Goal: Communication & Community: Share content

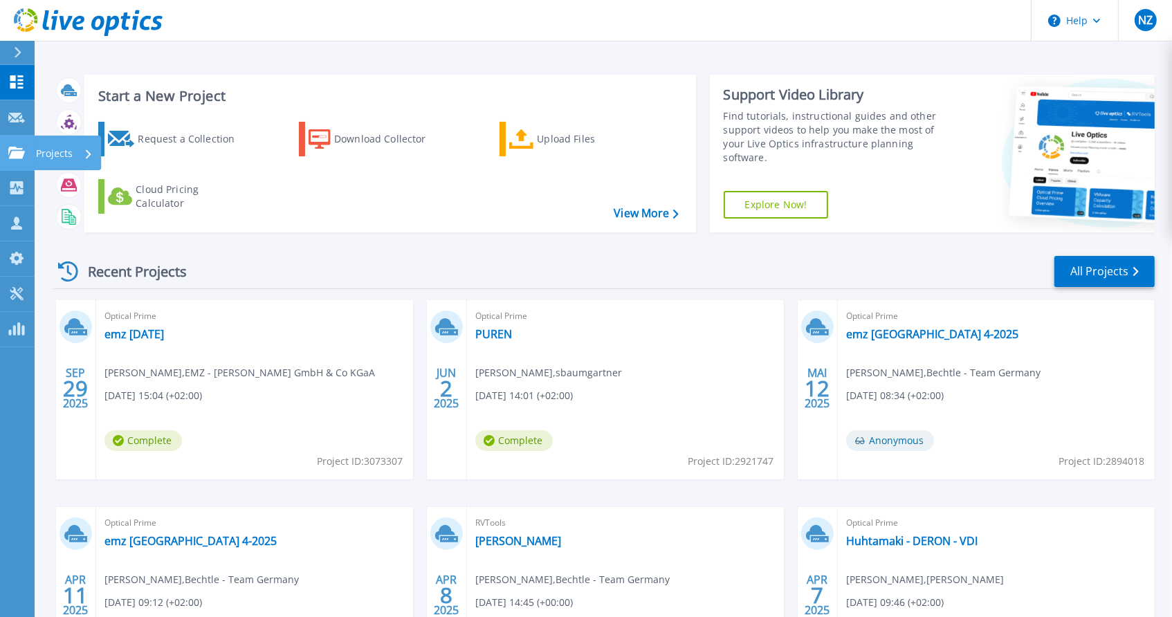
click at [17, 139] on link "Projects Projects" at bounding box center [17, 153] width 35 height 35
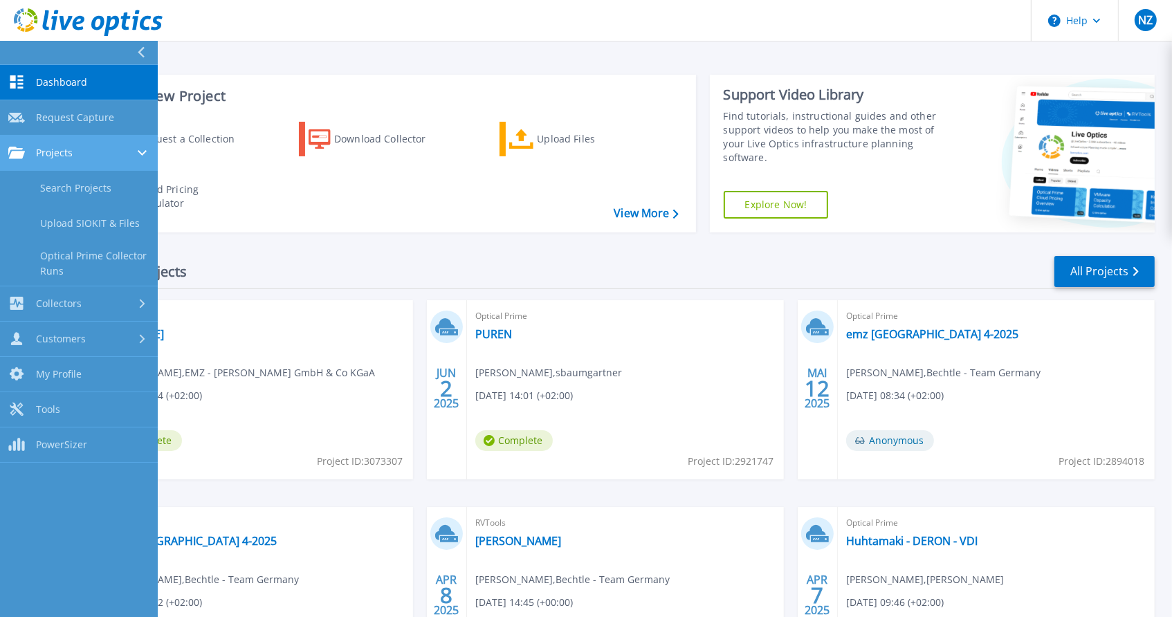
click at [80, 154] on div "Projects" at bounding box center [78, 153] width 141 height 12
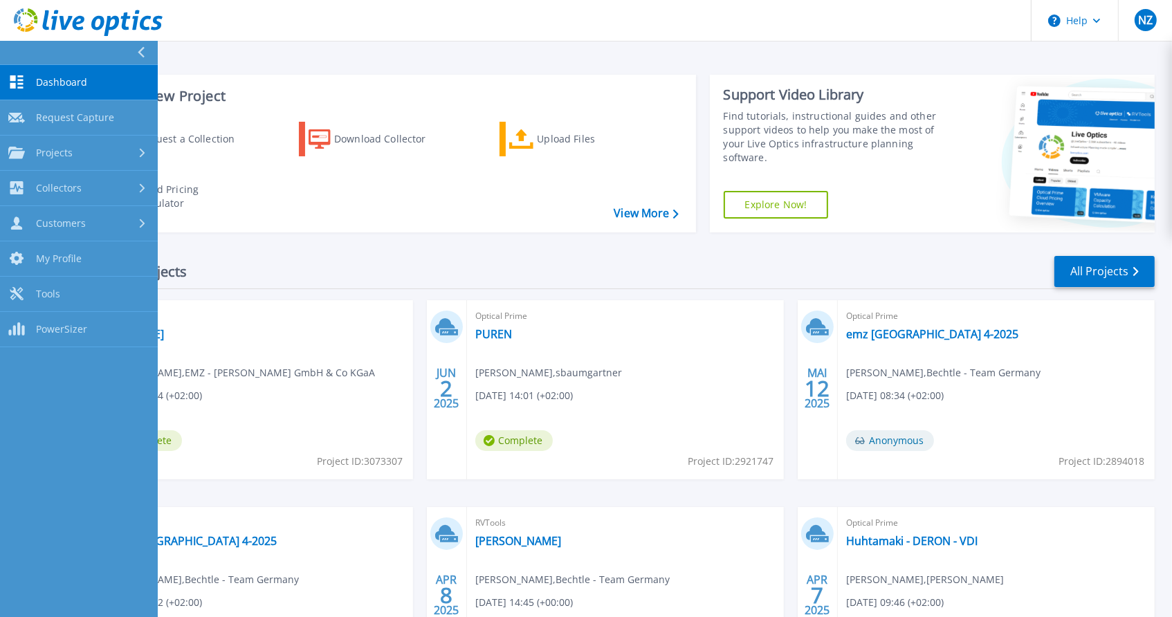
click at [395, 48] on div "Start a New Project Request a Collection Download Collector Upload Files Cloud …" at bounding box center [603, 362] width 1137 height 725
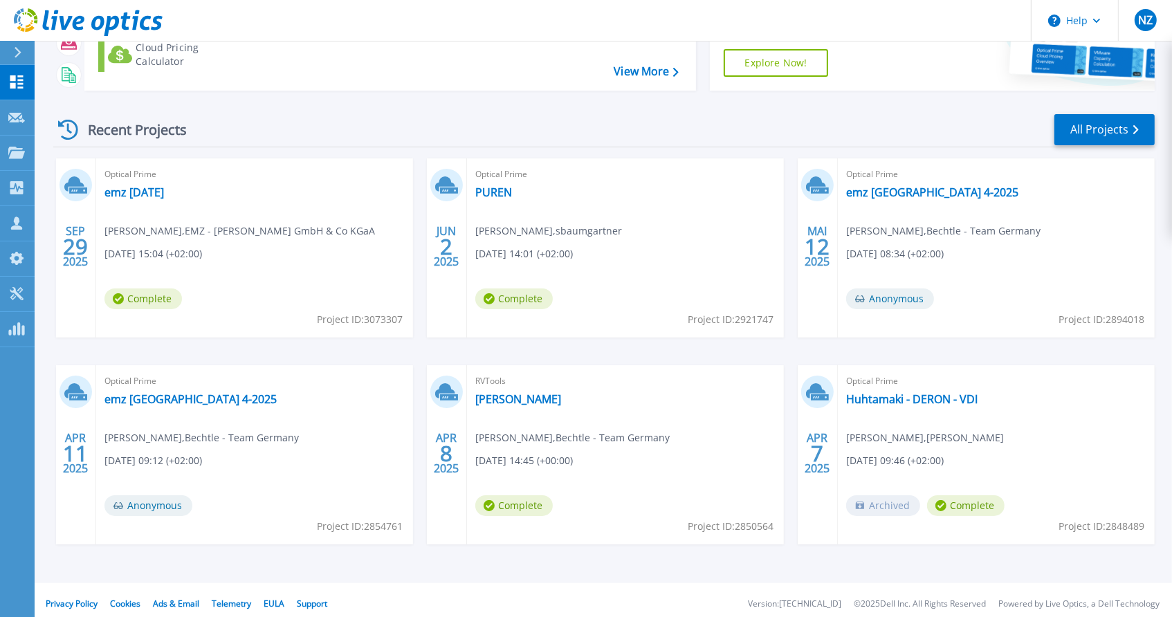
scroll to position [149, 0]
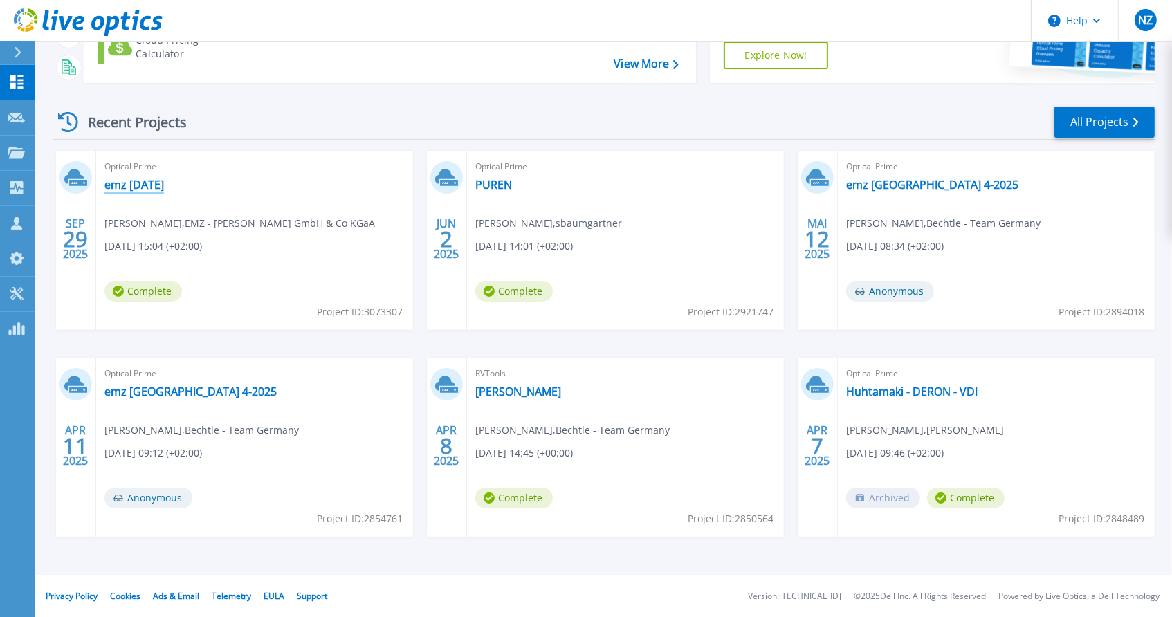
click at [131, 185] on link "emz [DATE]" at bounding box center [133, 185] width 59 height 14
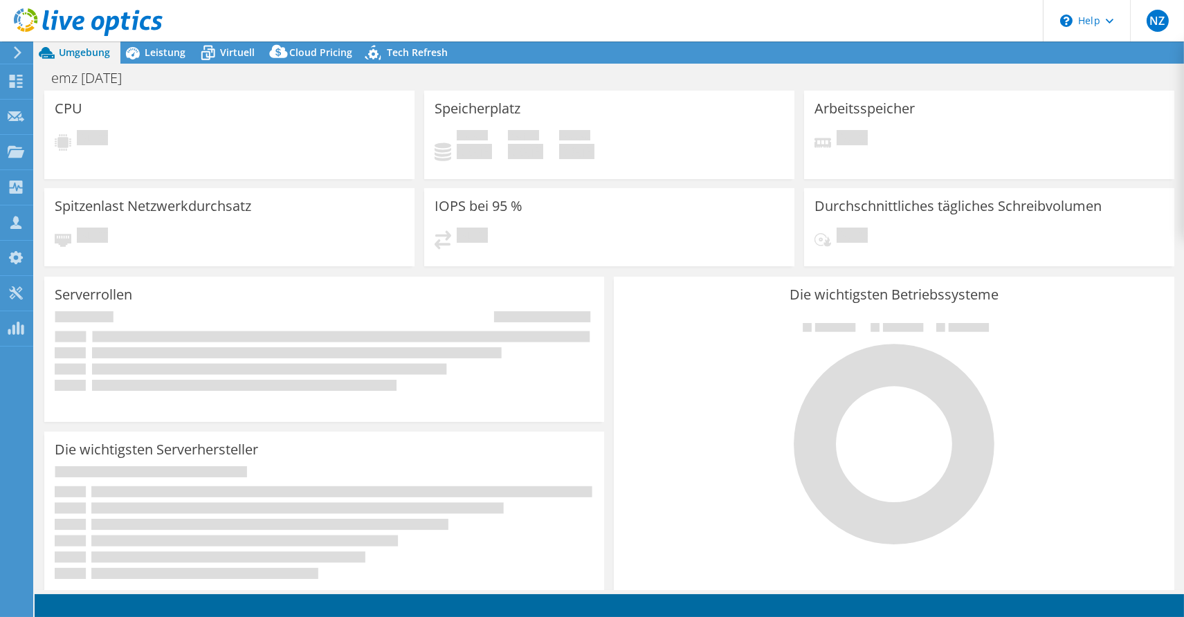
radio input "true"
radio input "false"
select select "USD"
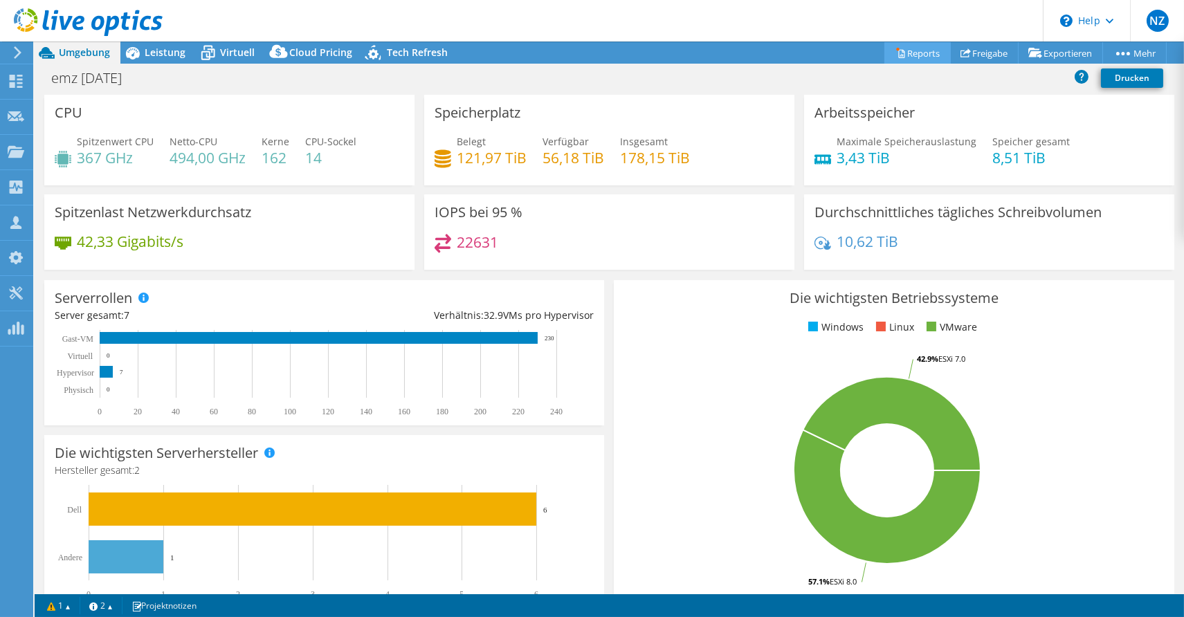
click at [917, 55] on link "Reports" at bounding box center [917, 52] width 66 height 21
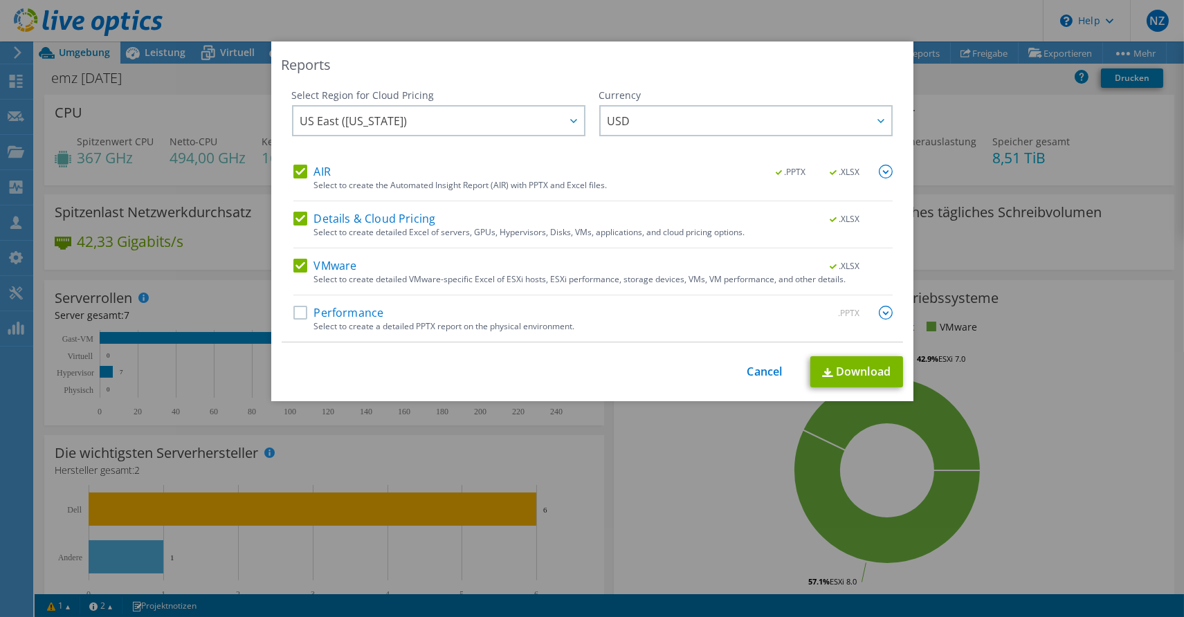
click at [863, 19] on div "Reports Select Region for Cloud Pricing Asia Pacific (Hong Kong) Asia Pacific (…" at bounding box center [592, 308] width 1184 height 617
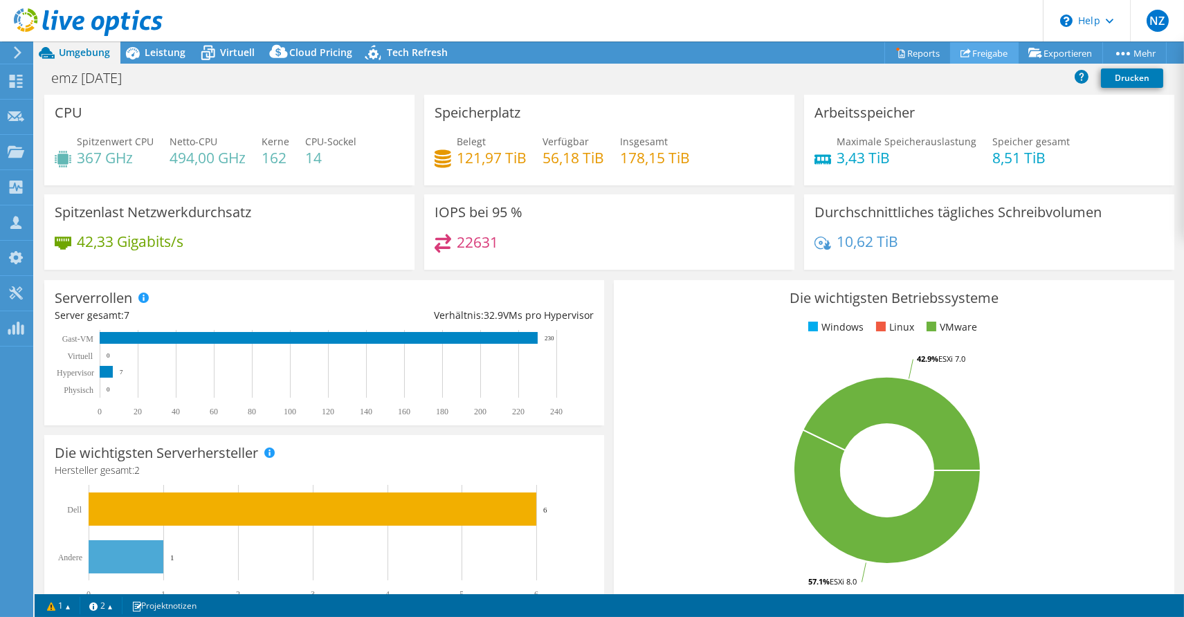
click at [966, 50] on link "Freigabe" at bounding box center [984, 52] width 68 height 21
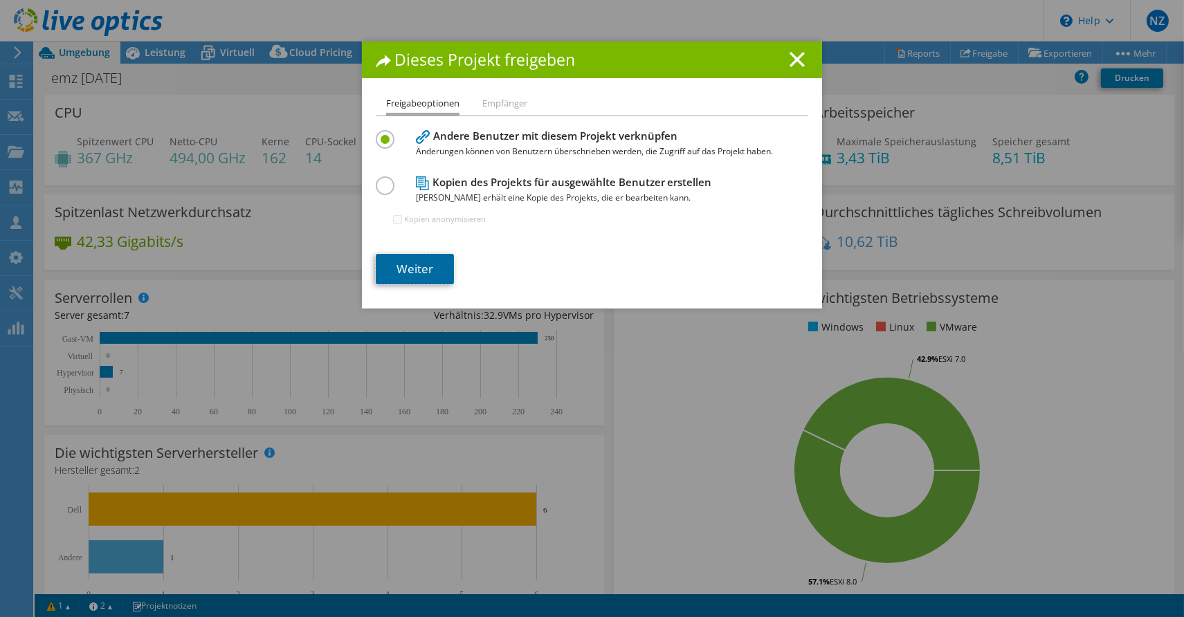
click at [419, 266] on link "Weiter" at bounding box center [415, 269] width 78 height 30
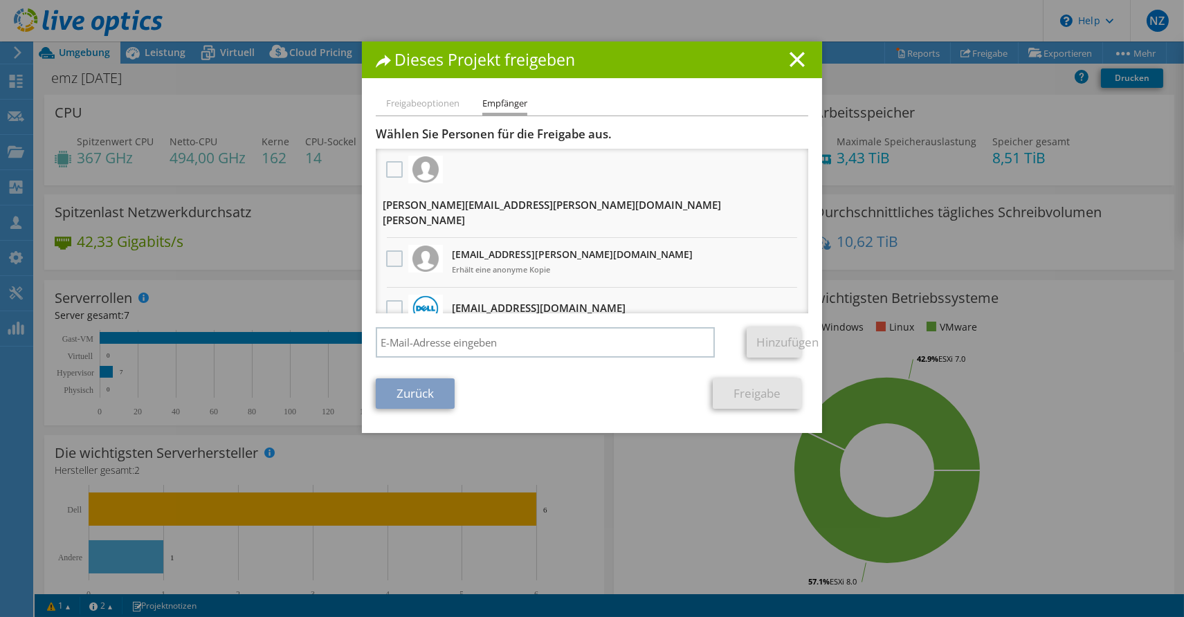
click at [387, 250] on label at bounding box center [396, 258] width 20 height 17
click at [0, 0] on input "checkbox" at bounding box center [0, 0] width 0 height 0
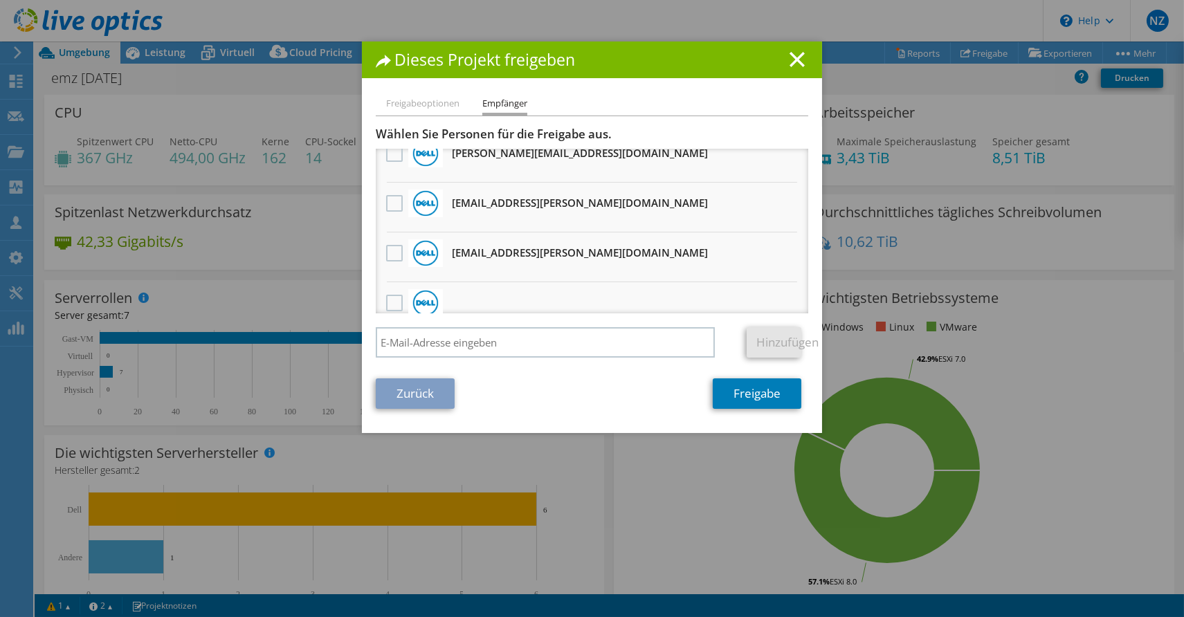
scroll to position [461, 0]
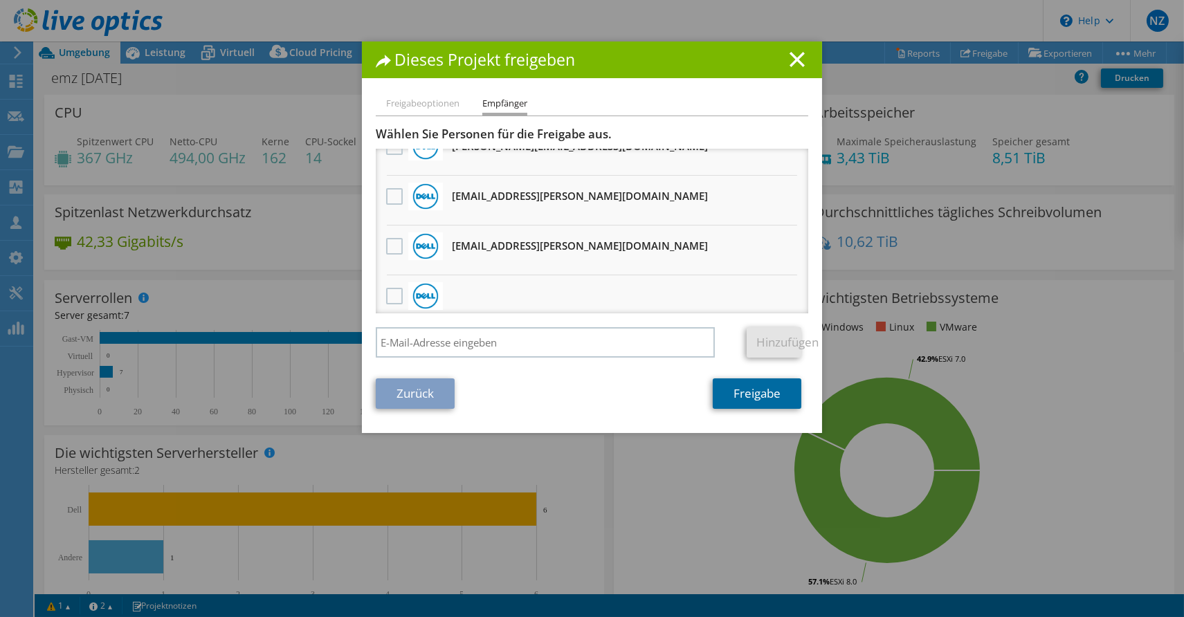
click at [742, 392] on link "Freigabe" at bounding box center [757, 393] width 89 height 30
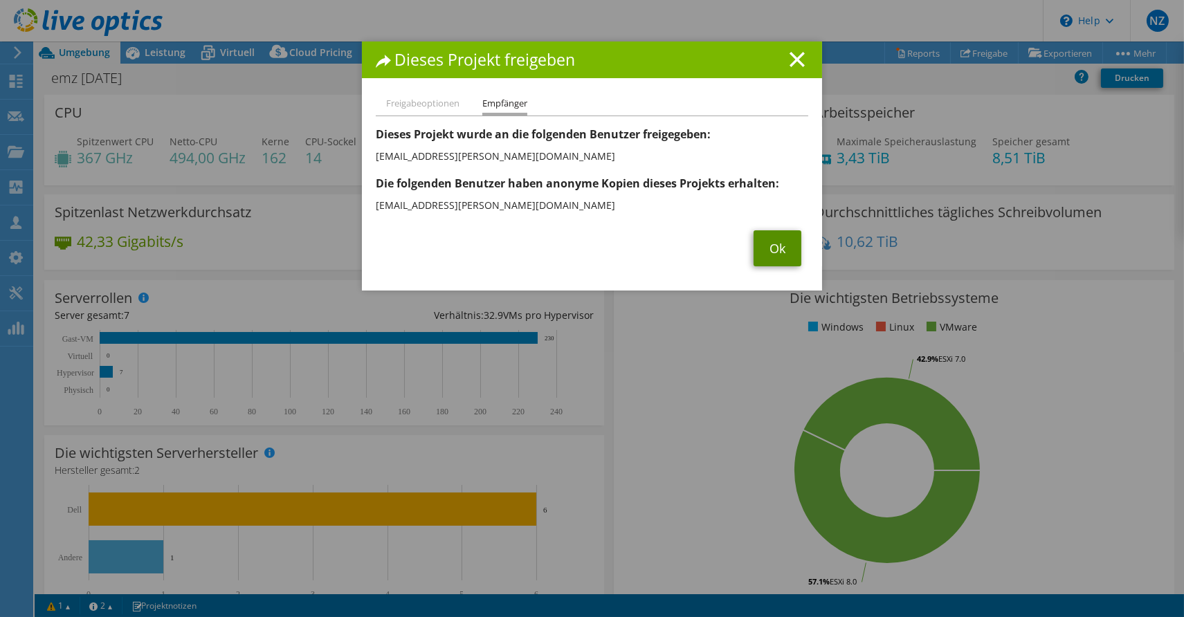
click at [766, 241] on link "Ok" at bounding box center [777, 248] width 48 height 36
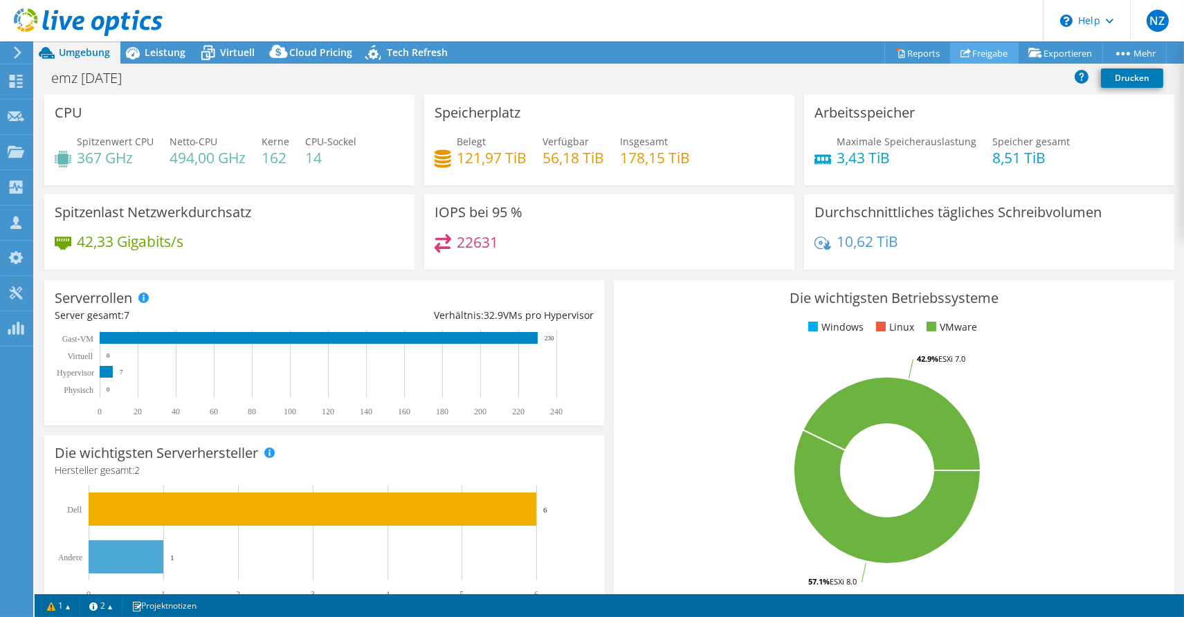
click at [975, 49] on link "Freigabe" at bounding box center [984, 52] width 68 height 21
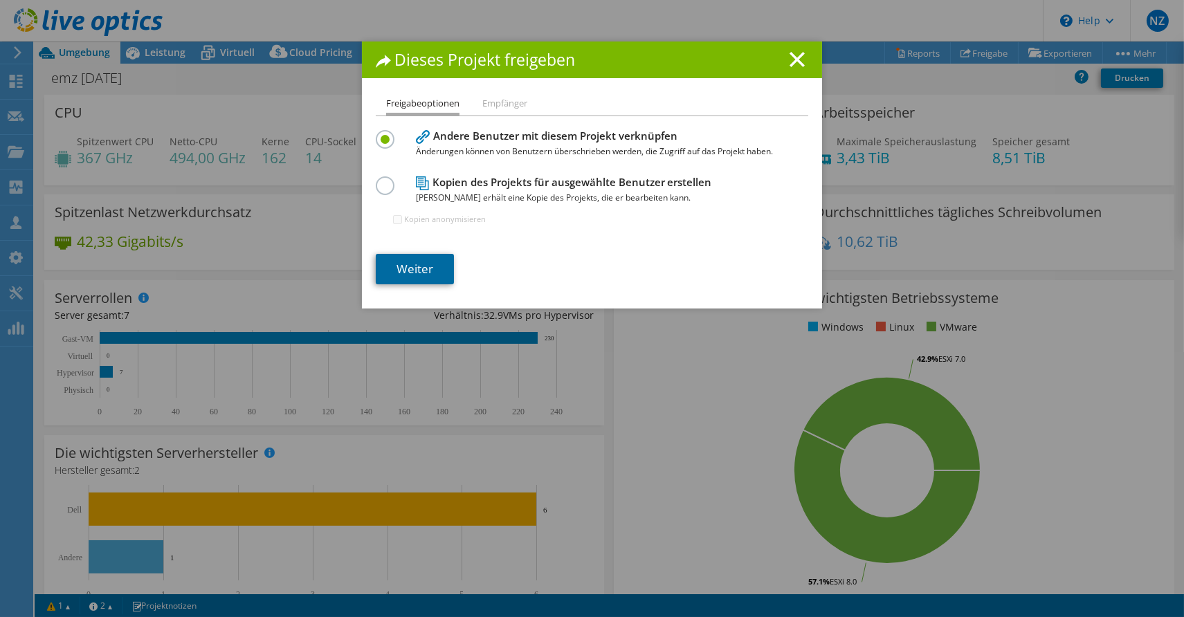
click at [405, 264] on link "Weiter" at bounding box center [415, 269] width 78 height 30
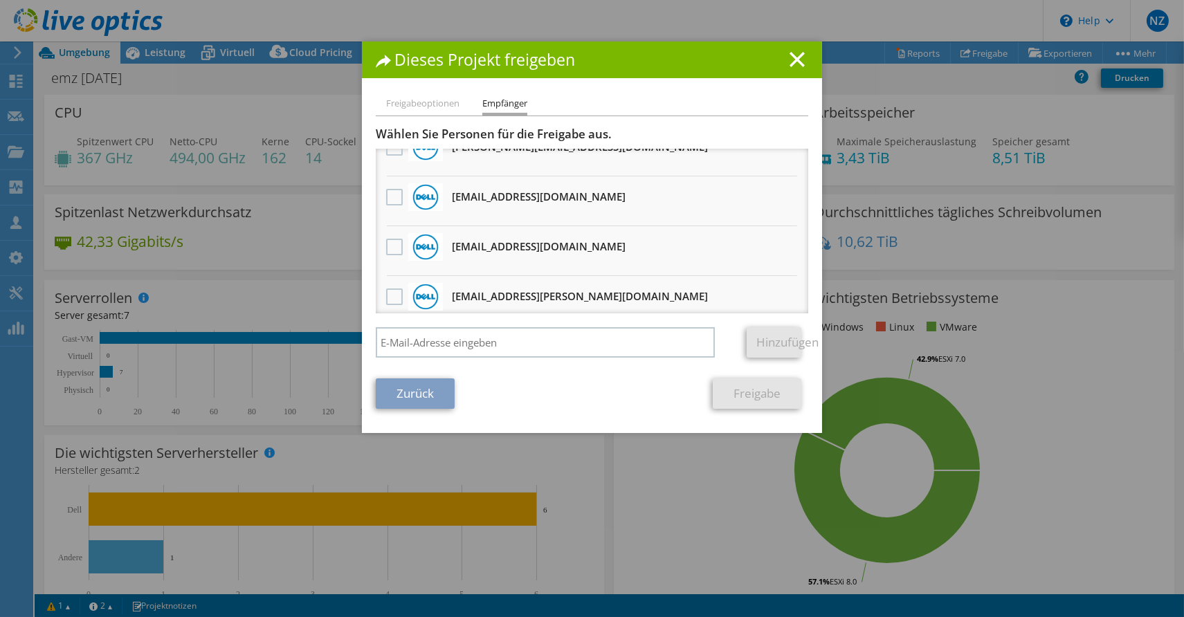
scroll to position [974, 0]
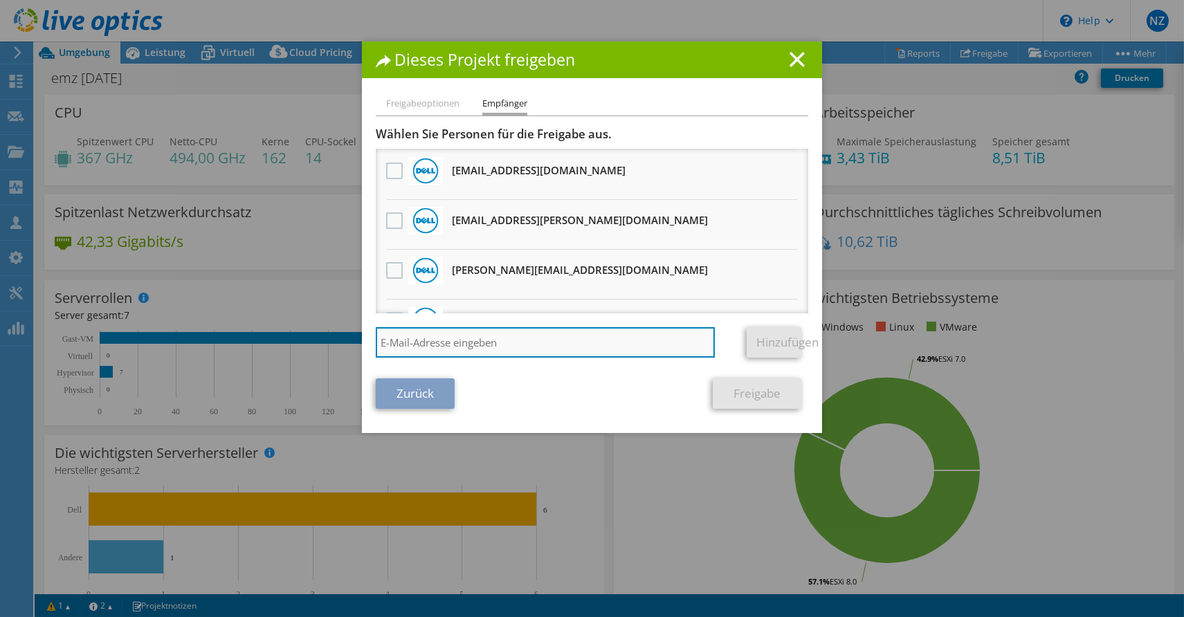
click at [446, 344] on input "search" at bounding box center [545, 342] width 339 height 30
type input "zoran.zimmermann@bechtle.com"
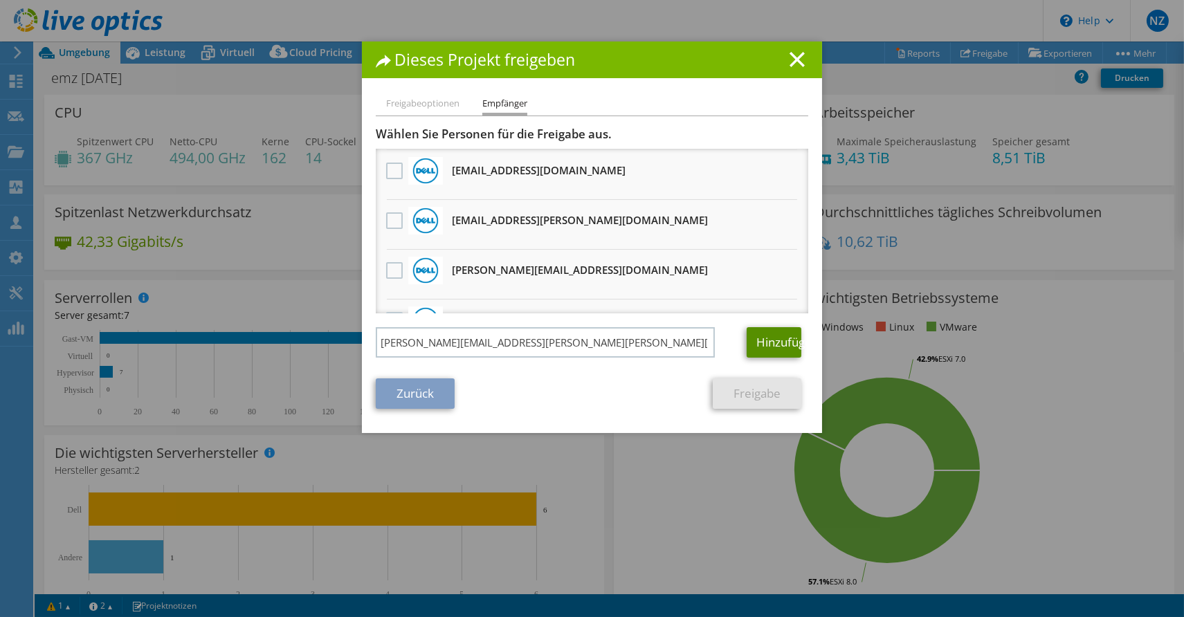
click at [751, 339] on link "Hinzufügen" at bounding box center [773, 342] width 55 height 30
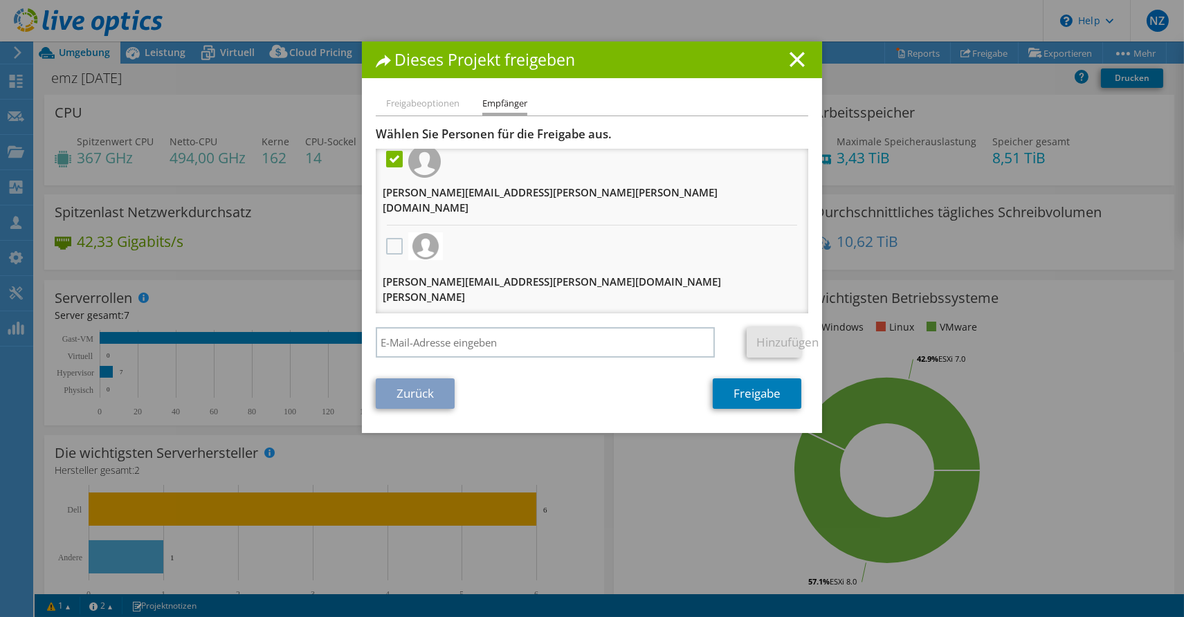
scroll to position [0, 0]
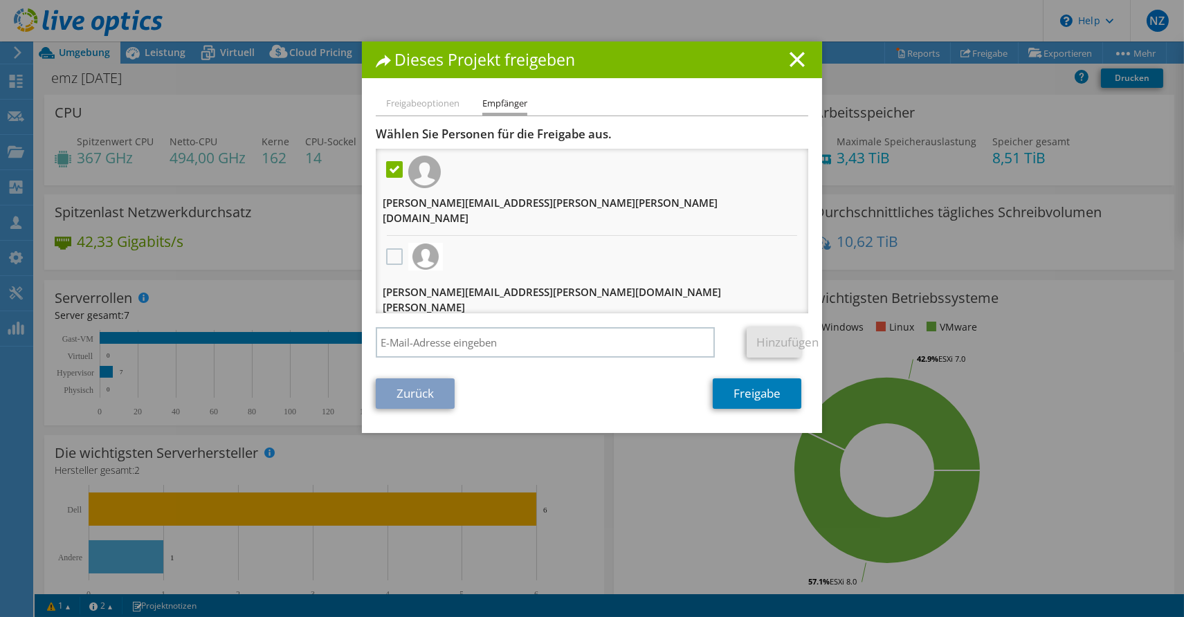
click at [403, 53] on h1 "Dieses Projekt freigeben" at bounding box center [592, 60] width 432 height 16
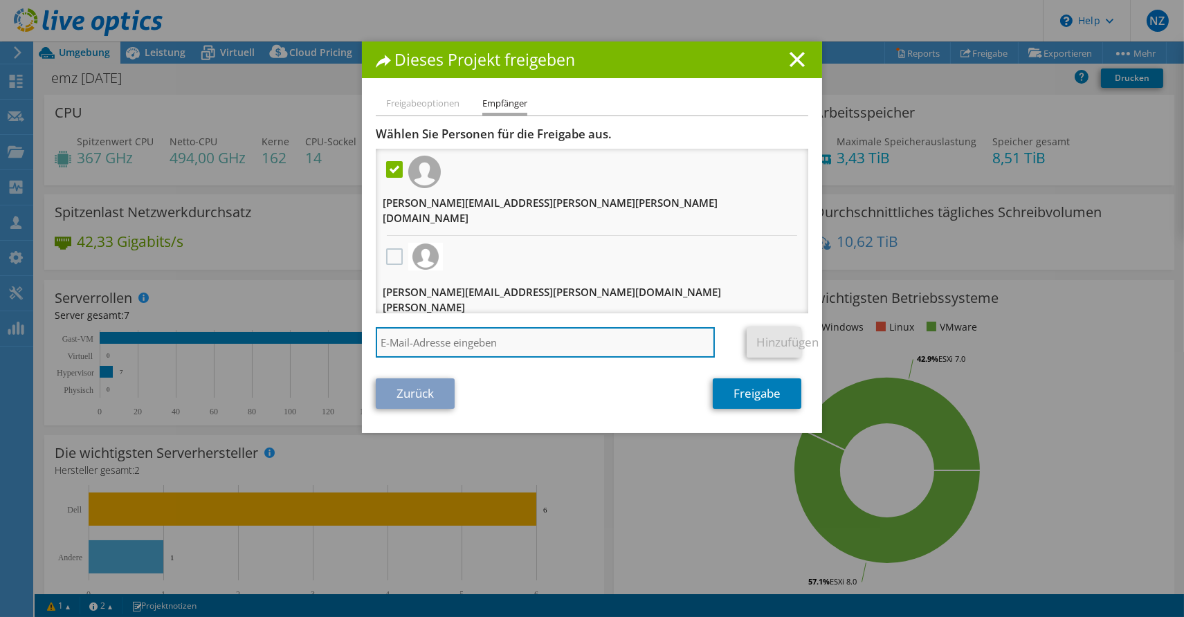
click at [523, 347] on input "search" at bounding box center [545, 342] width 339 height 30
paste input "sebastian.ax@bechtle.com"
type input "sebastian.ax@bechtle.com"
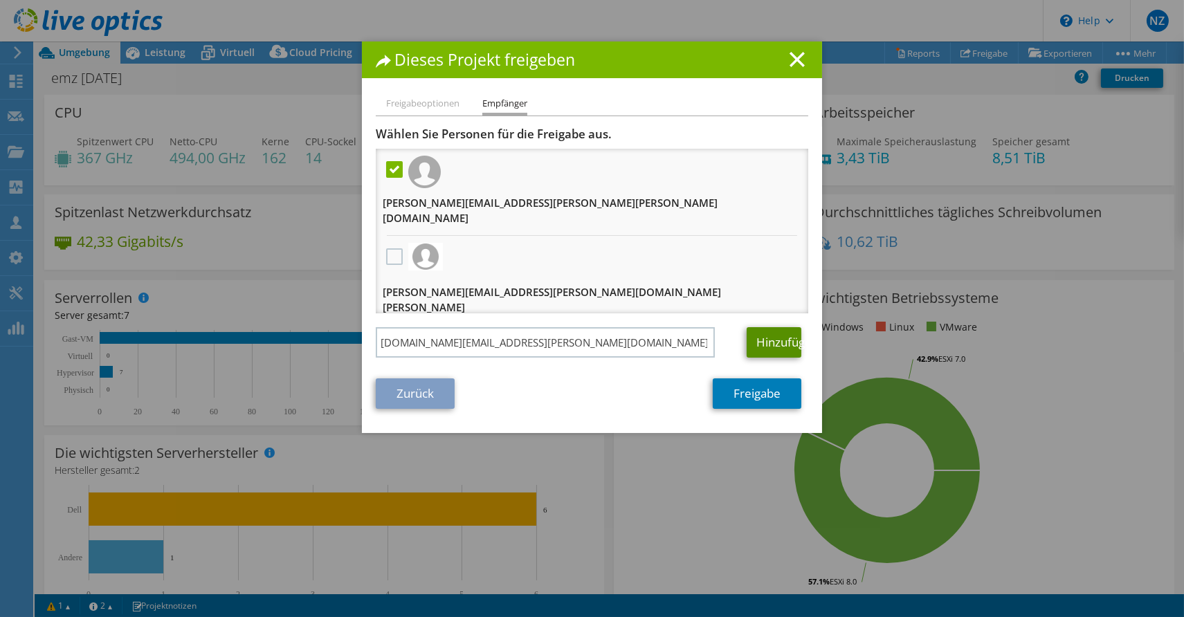
click at [775, 348] on link "Hinzufügen" at bounding box center [773, 342] width 55 height 30
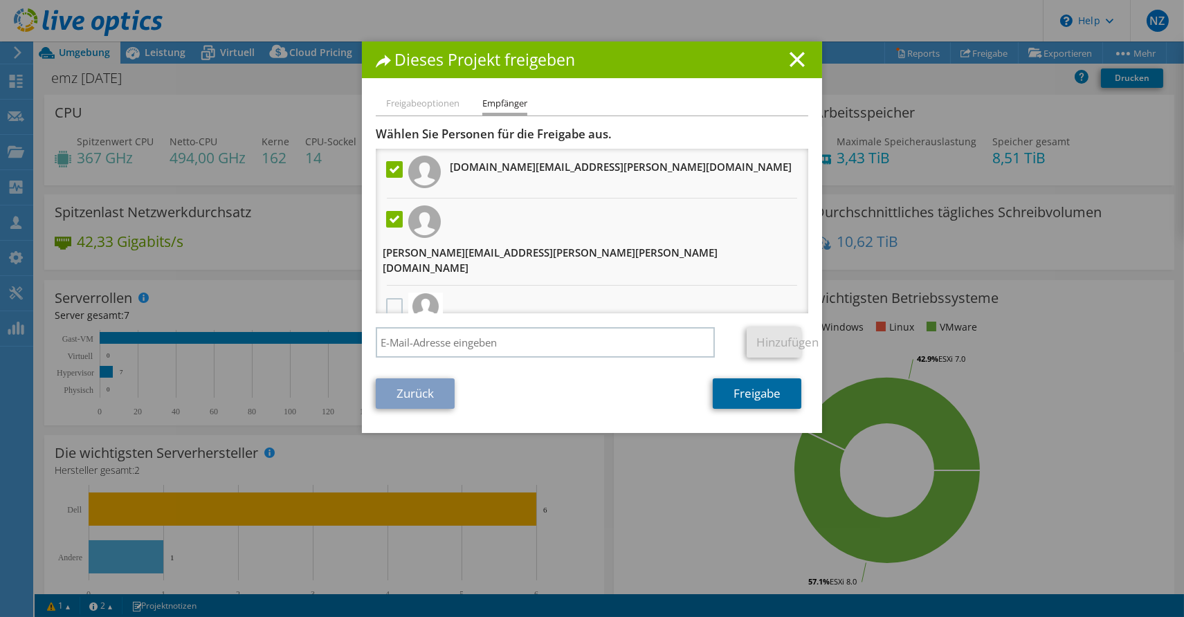
click at [742, 407] on link "Freigabe" at bounding box center [757, 393] width 89 height 30
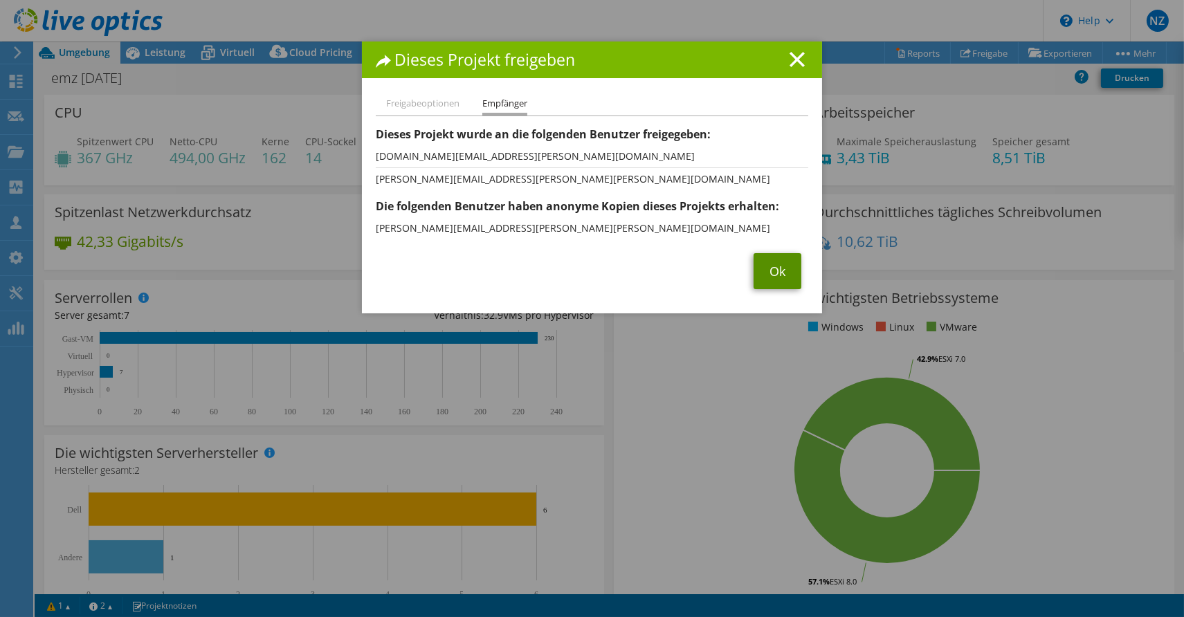
click at [759, 270] on link "Ok" at bounding box center [777, 271] width 48 height 36
